Goal: Navigation & Orientation: Find specific page/section

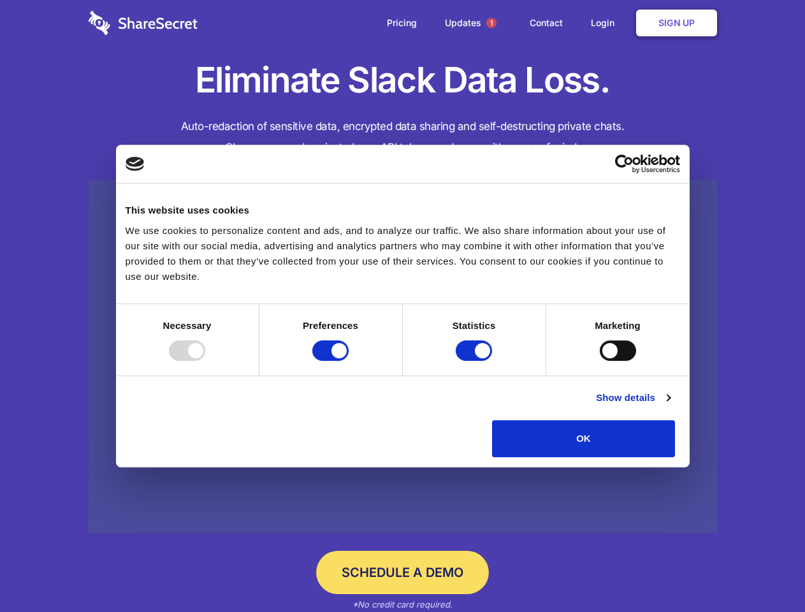
click at [205, 361] on div at bounding box center [187, 351] width 36 height 20
click at [349, 361] on input "Preferences" at bounding box center [330, 351] width 36 height 20
checkbox input "false"
click at [476, 361] on input "Statistics" at bounding box center [474, 351] width 36 height 20
checkbox input "false"
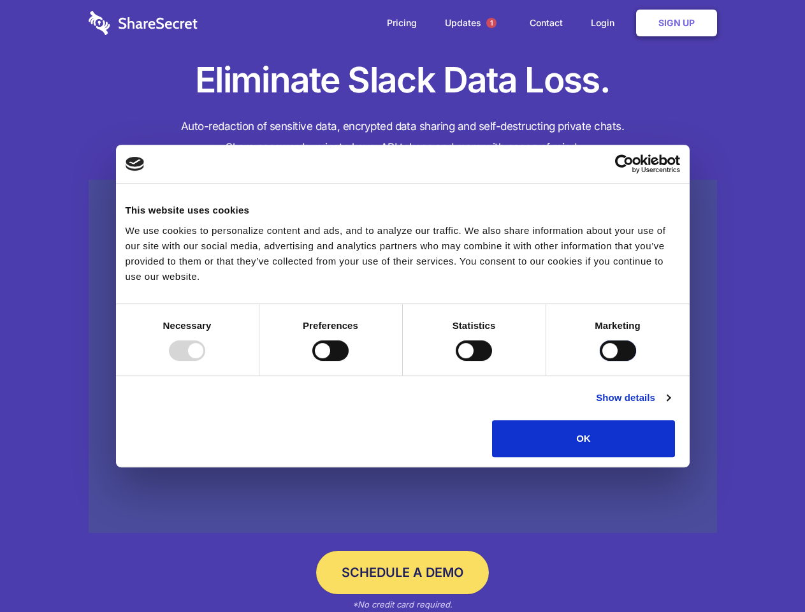
click at [600, 361] on input "Marketing" at bounding box center [618, 351] width 36 height 20
checkbox input "true"
click at [670, 406] on link "Show details" at bounding box center [633, 397] width 74 height 15
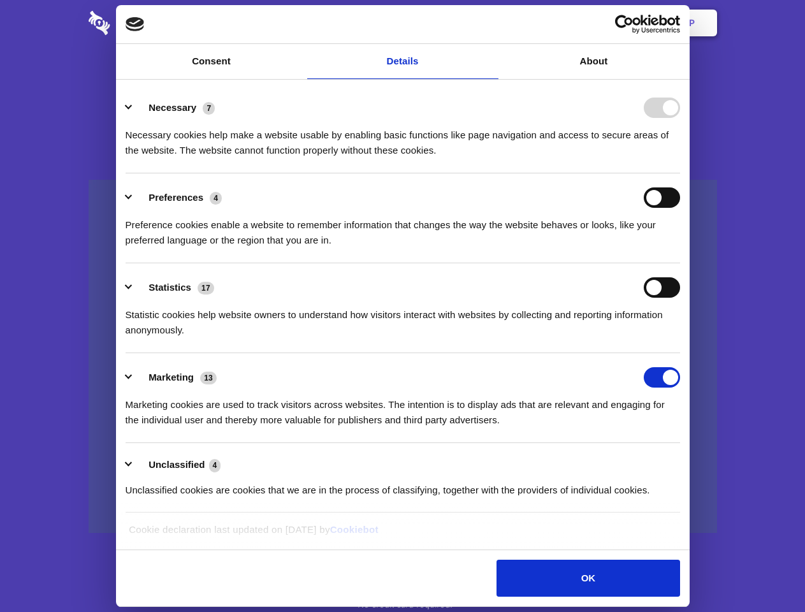
click at [680, 158] on div "Necessary 7 Necessary cookies help make a website usable by enabling basic func…" at bounding box center [403, 128] width 555 height 61
click at [491, 23] on span "1" at bounding box center [492, 23] width 10 height 10
